Goal: Task Accomplishment & Management: Use online tool/utility

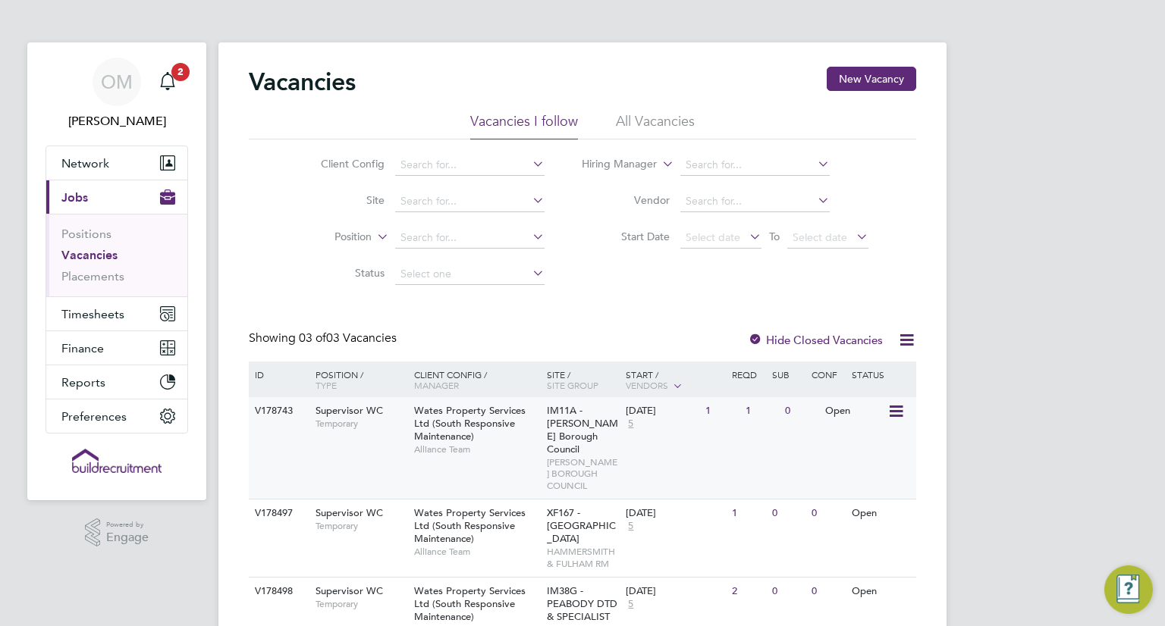
click at [451, 413] on span "Wates Property Services Ltd (South Responsive Maintenance)" at bounding box center [469, 423] width 111 height 39
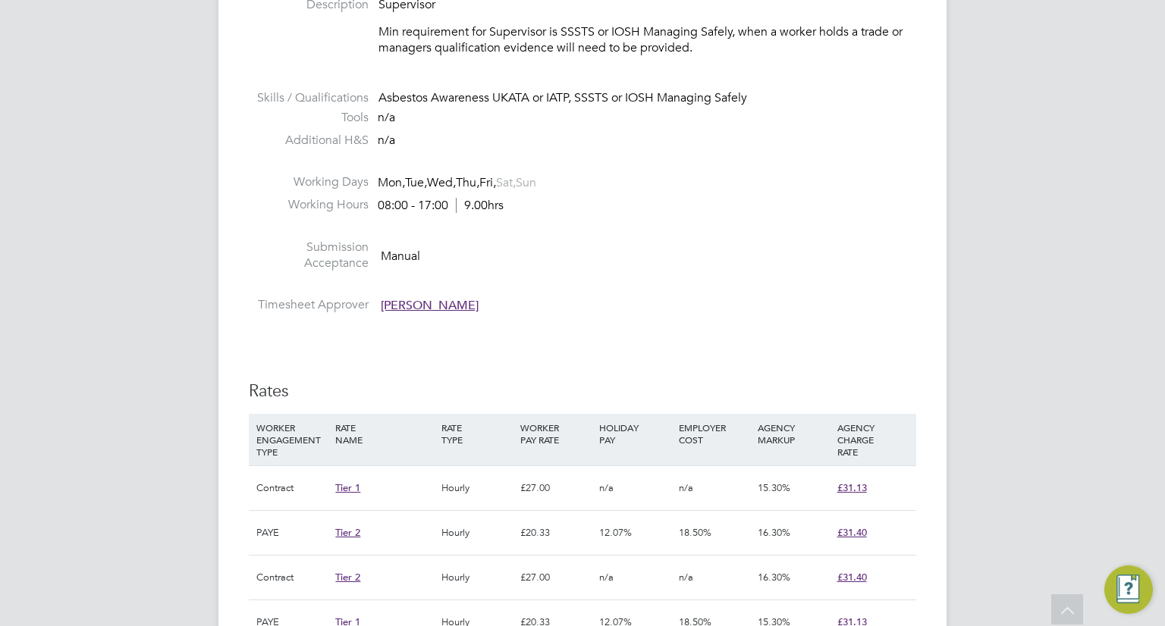
scroll to position [834, 0]
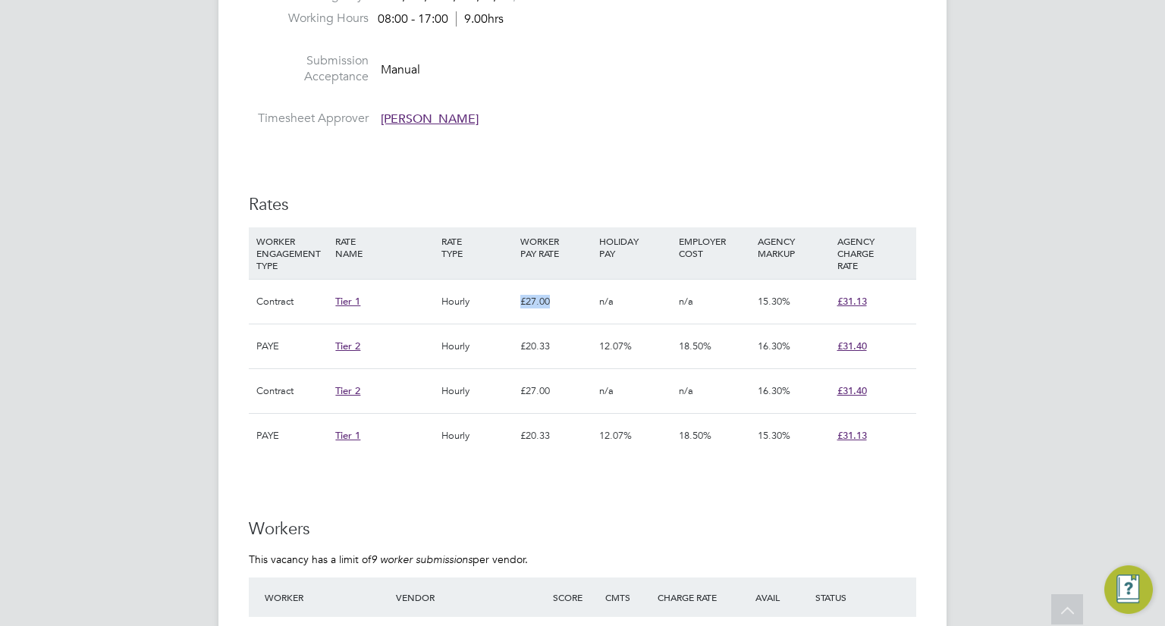
drag, startPoint x: 523, startPoint y: 305, endPoint x: 572, endPoint y: 306, distance: 49.3
click at [572, 306] on div "£27.00" at bounding box center [556, 302] width 79 height 44
click at [564, 329] on div "£20.33" at bounding box center [556, 347] width 79 height 44
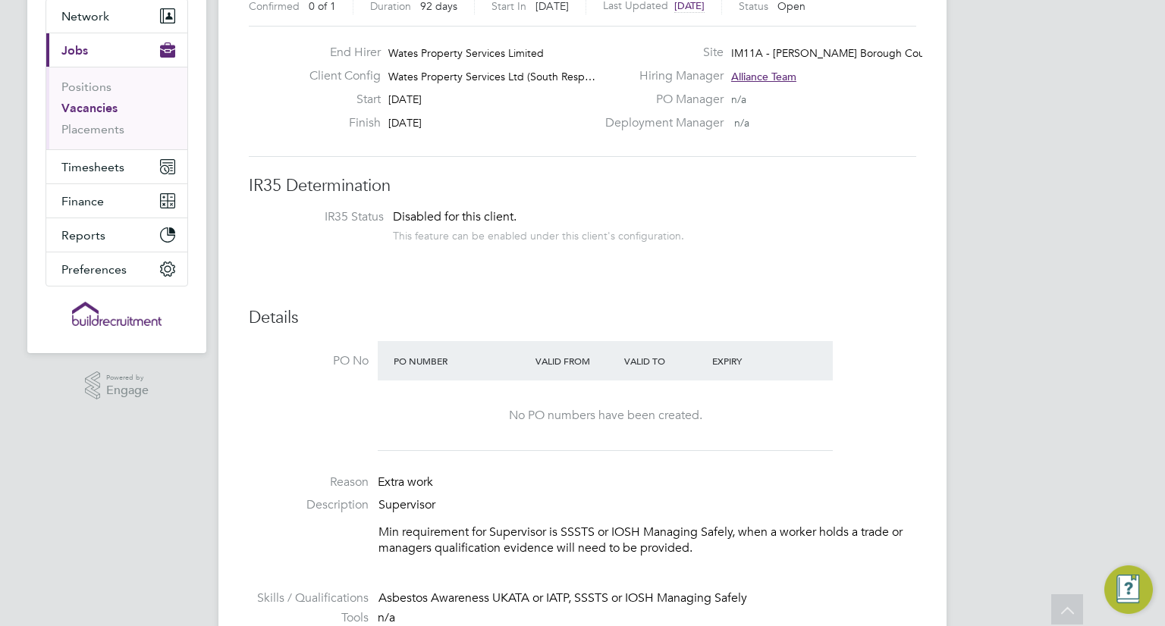
scroll to position [0, 0]
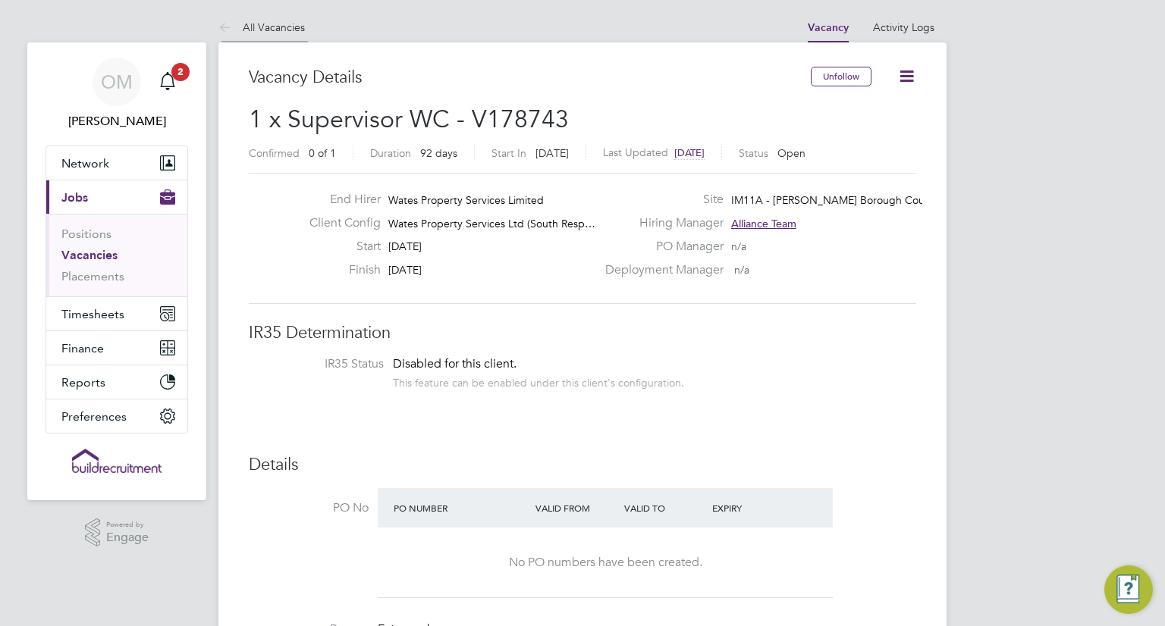
click at [243, 19] on li "All Vacancies" at bounding box center [261, 27] width 86 height 30
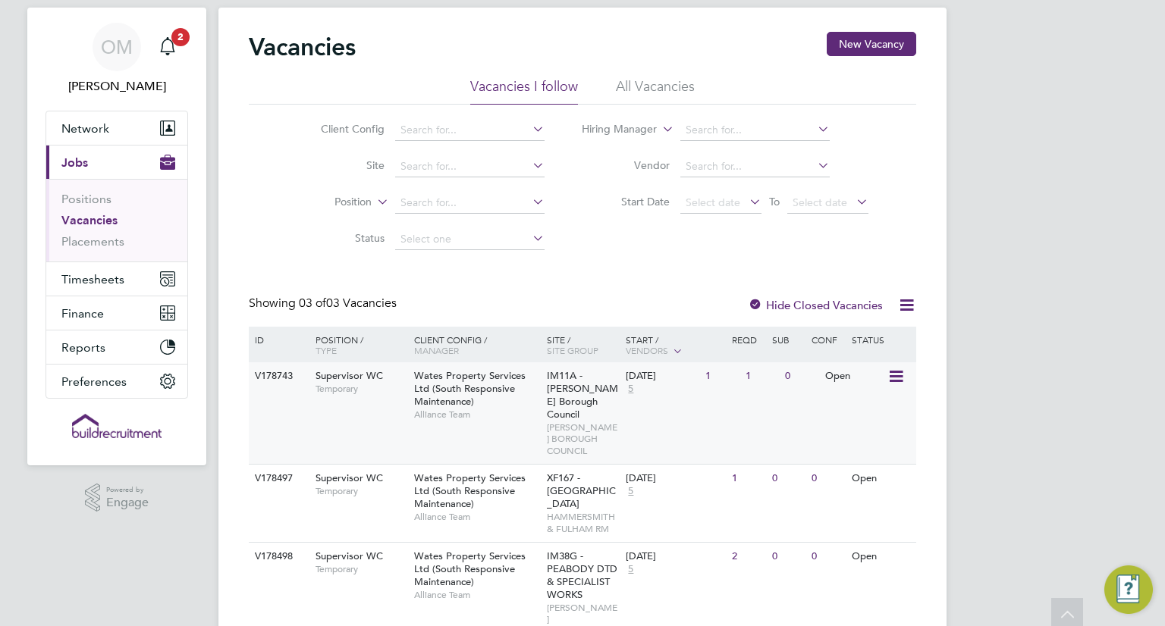
scroll to position [9, 0]
